Goal: Information Seeking & Learning: Learn about a topic

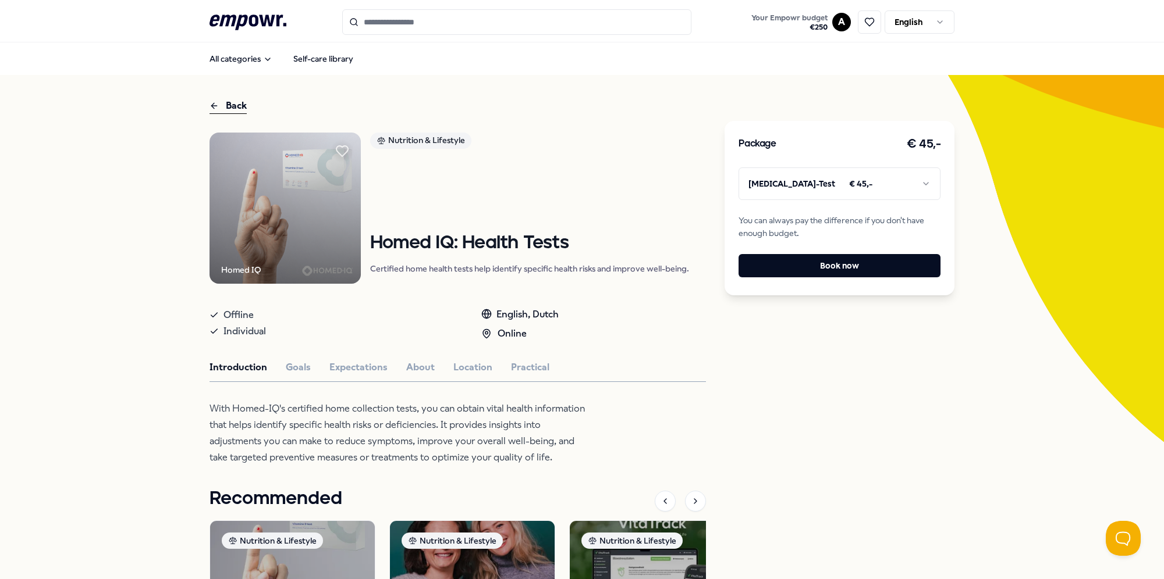
scroll to position [7, 0]
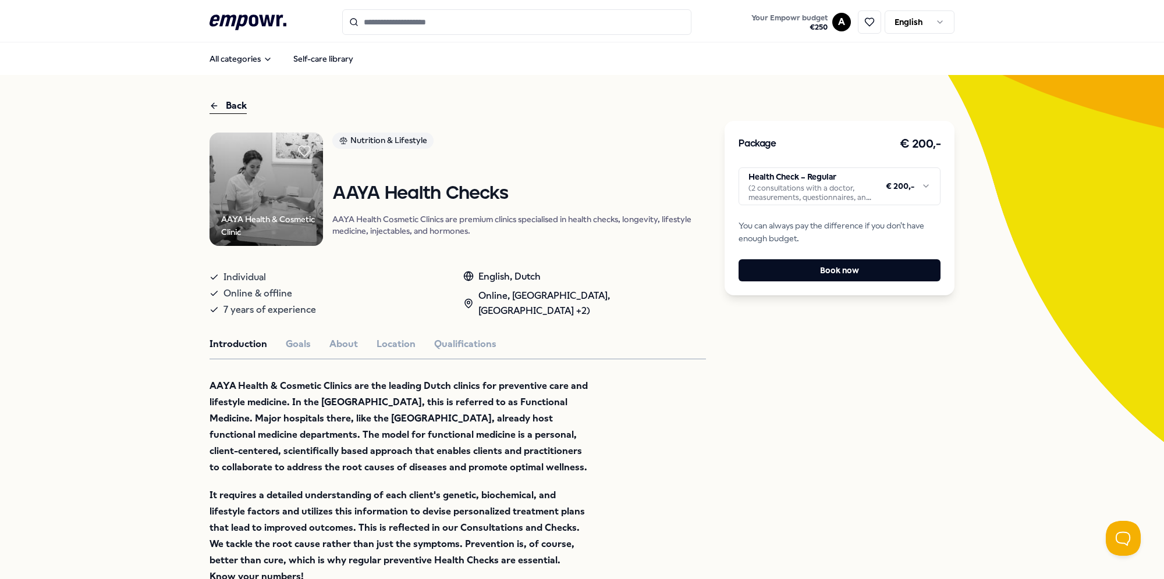
scroll to position [116, 0]
